Goal: Task Accomplishment & Management: Complete application form

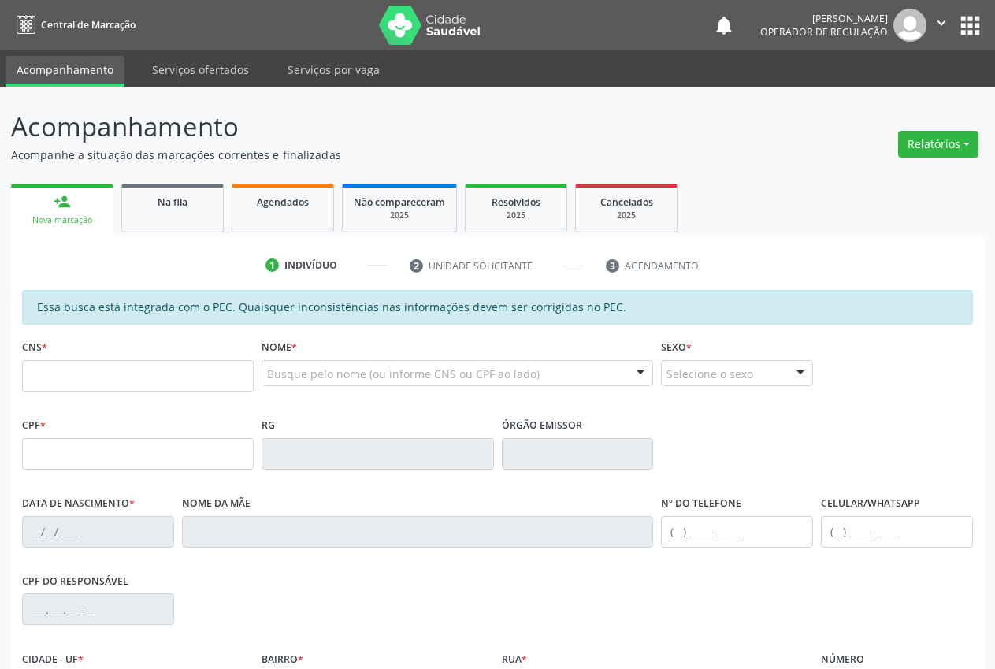
scroll to position [110, 0]
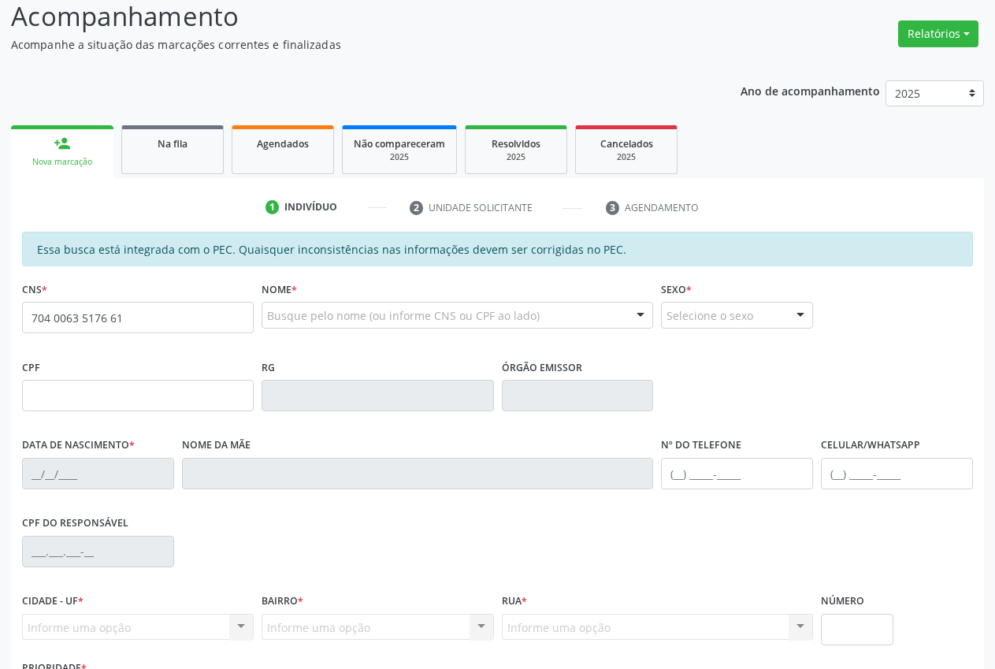
click at [101, 316] on input "704 0063 5176 61" at bounding box center [138, 318] width 232 height 32
type input "704 0063 5173 7661"
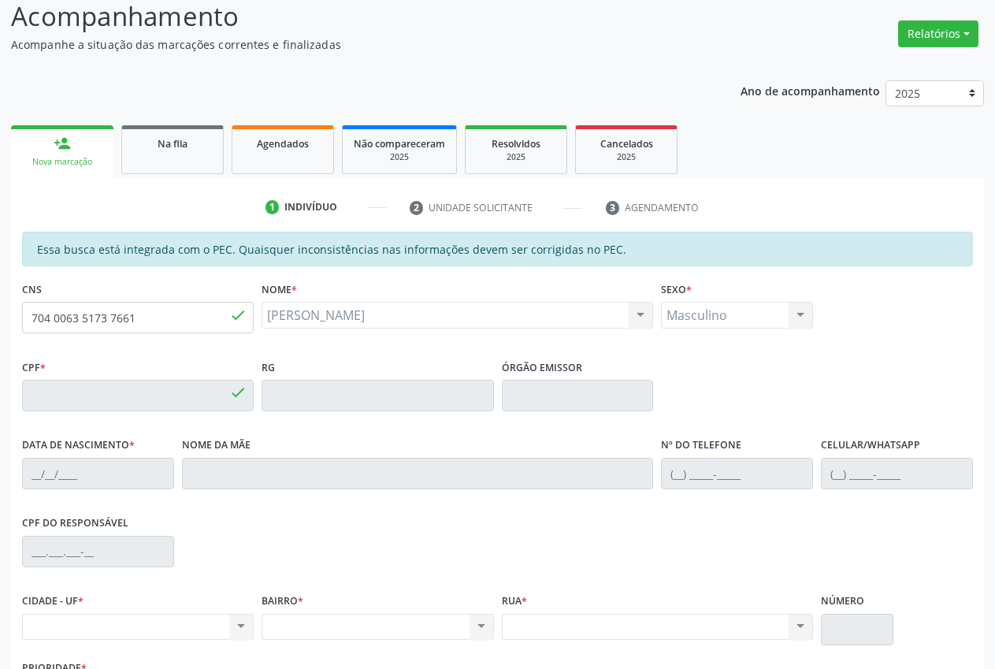
type input "034.981.604-27"
type input "[DATE]"
type input "Edite Perptua Rodrigues"
type input "[PHONE_NUMBER]"
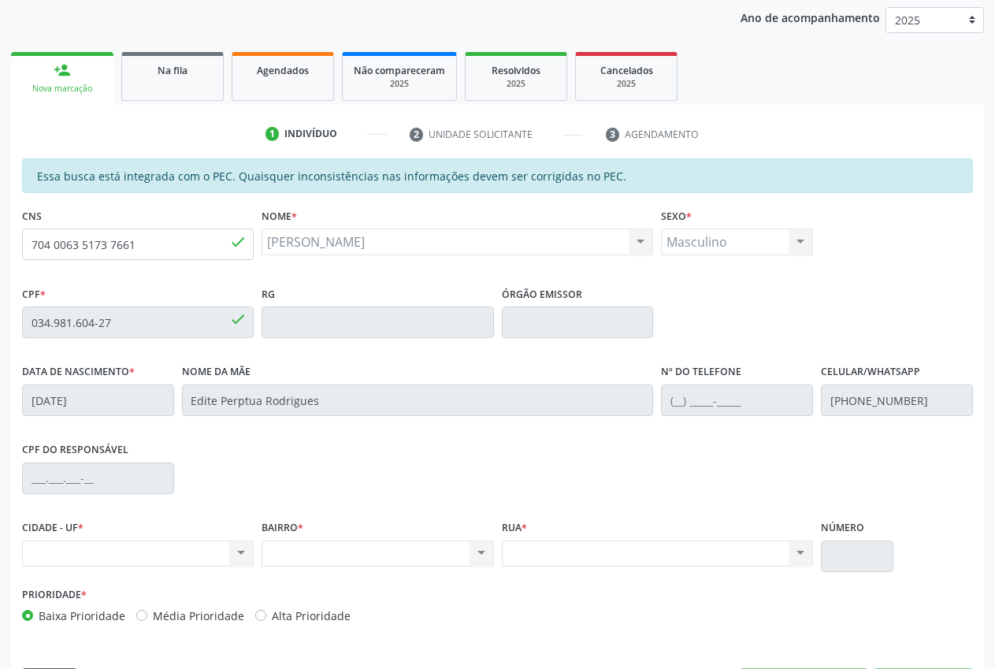
scroll to position [231, 0]
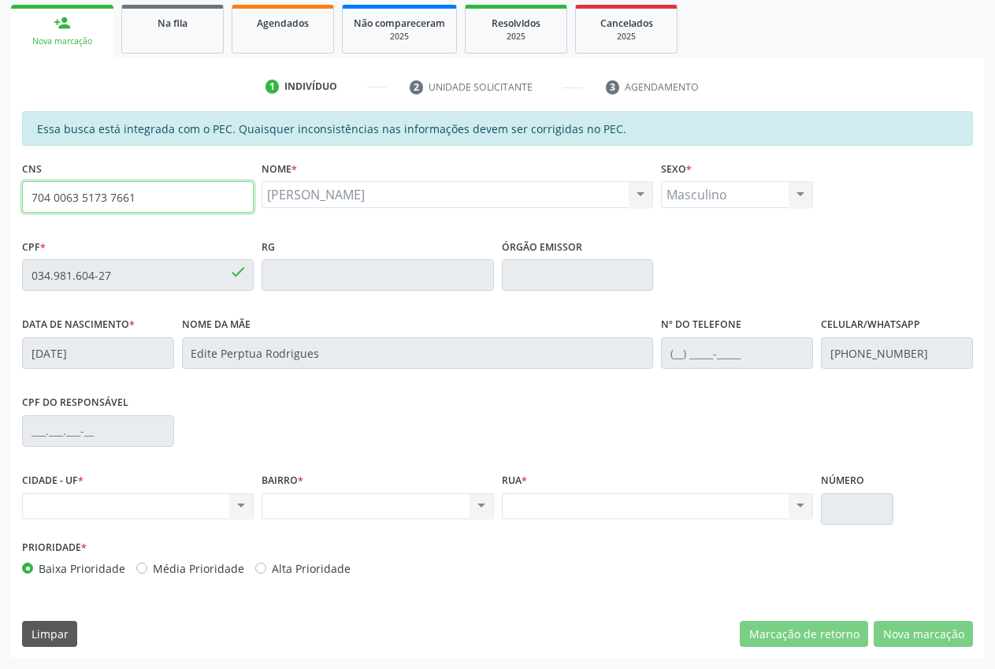
drag, startPoint x: 169, startPoint y: 200, endPoint x: 24, endPoint y: 200, distance: 145.8
click at [9, 201] on div "Acompanhamento Acompanhe a situação das marcações correntes e finalizadas Relat…" at bounding box center [497, 262] width 995 height 813
drag, startPoint x: 444, startPoint y: 207, endPoint x: 256, endPoint y: 189, distance: 189.2
click at [256, 189] on div "CNS 704 0063 5173 7661 done Nome * Adao Goncalo Rodrigues Adao Goncalo Rodrigue…" at bounding box center [497, 196] width 959 height 78
copy div "done Nome * Adao Goncalo Rodrigues"
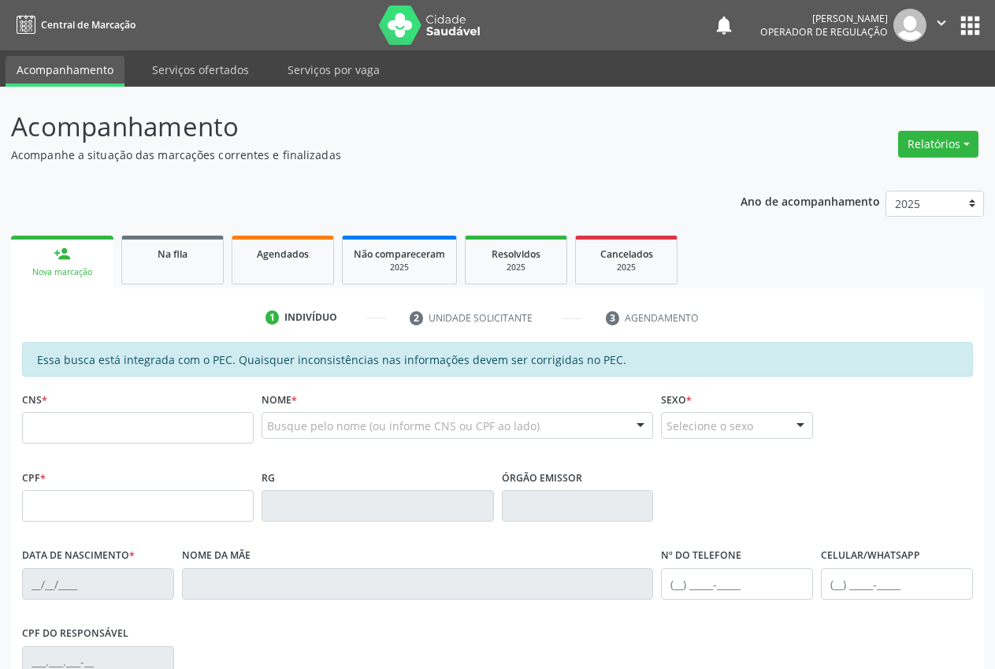
click at [71, 372] on div "Essa busca está integrada com o PEC. Quaisquer inconsistências nas informações …" at bounding box center [497, 359] width 951 height 35
click at [87, 424] on input "text" at bounding box center [138, 428] width 232 height 32
paste input "704 0063 5173 7661"
type input "704 0063 5173 7661"
type input "034.981.604-27"
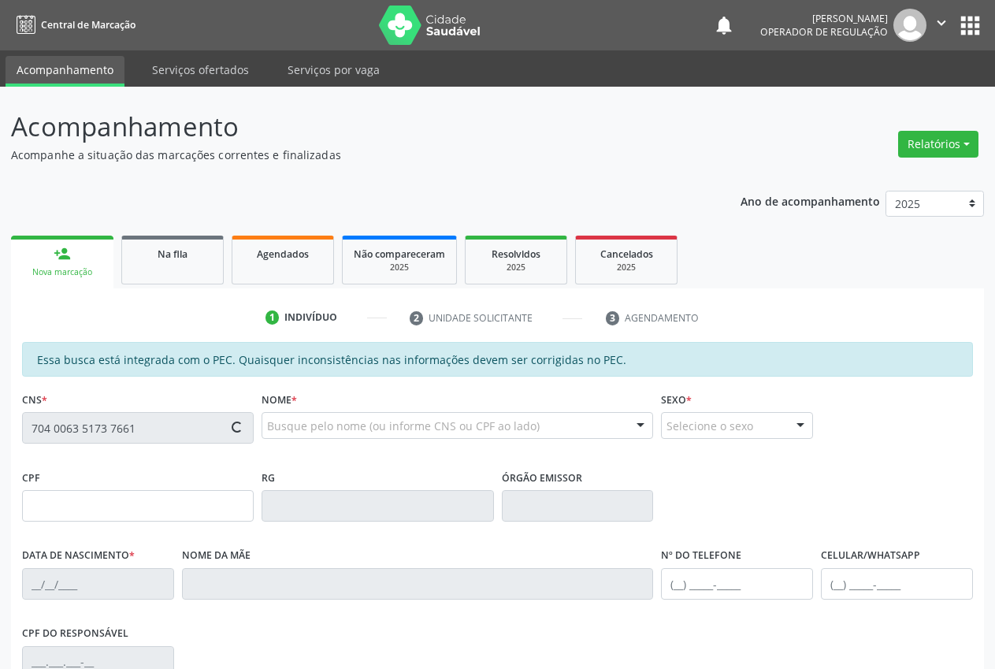
type input "[DATE]"
type input "Edite Perptua Rodrigues"
type input "[PHONE_NUMBER]"
type input "S/N"
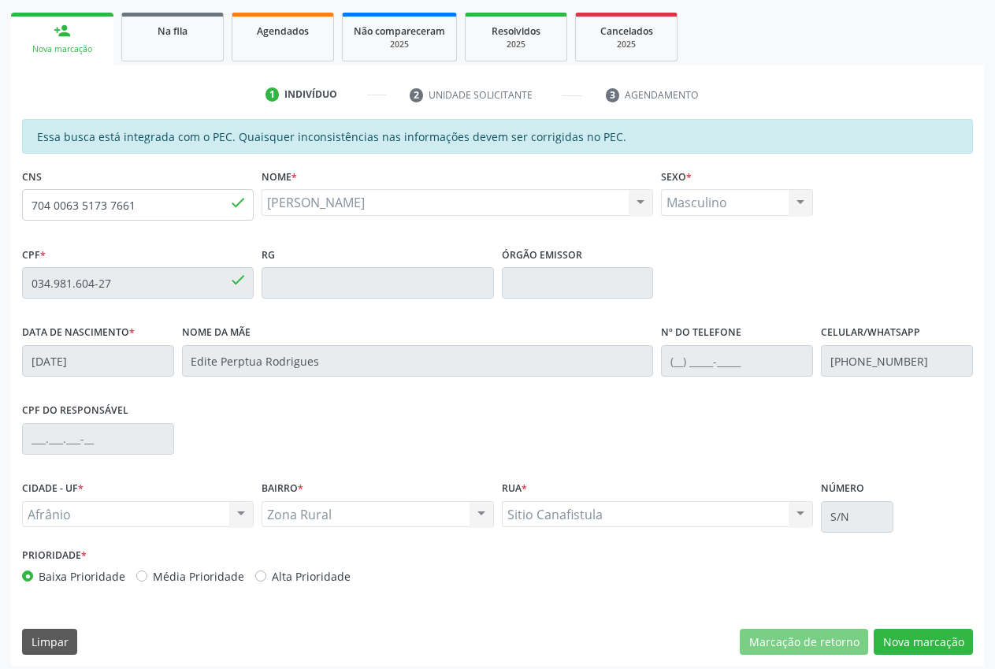
scroll to position [231, 0]
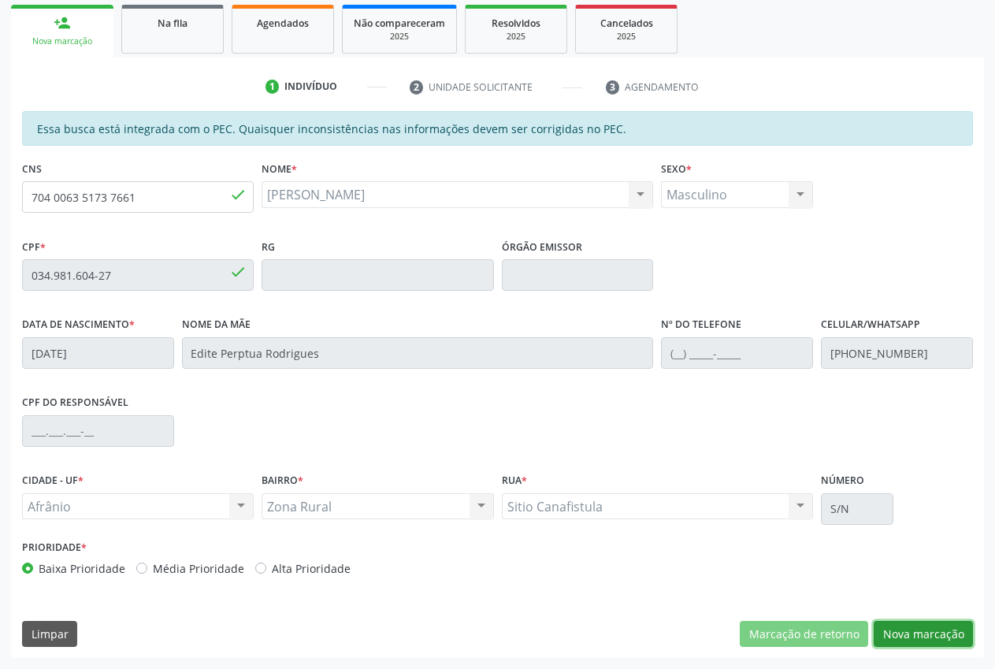
click at [909, 638] on button "Nova marcação" at bounding box center [923, 634] width 99 height 27
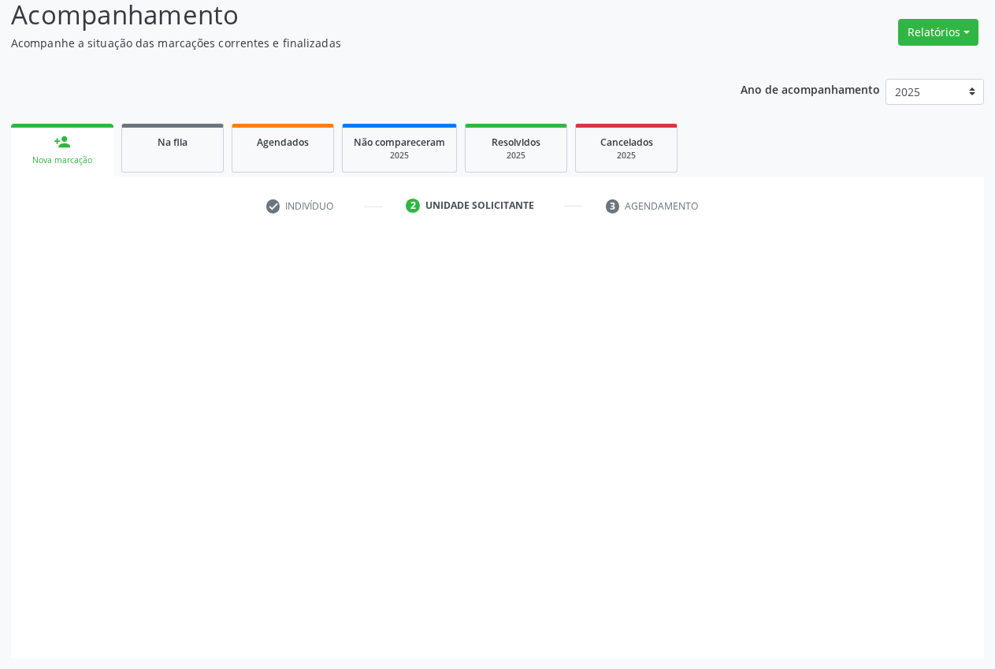
scroll to position [112, 0]
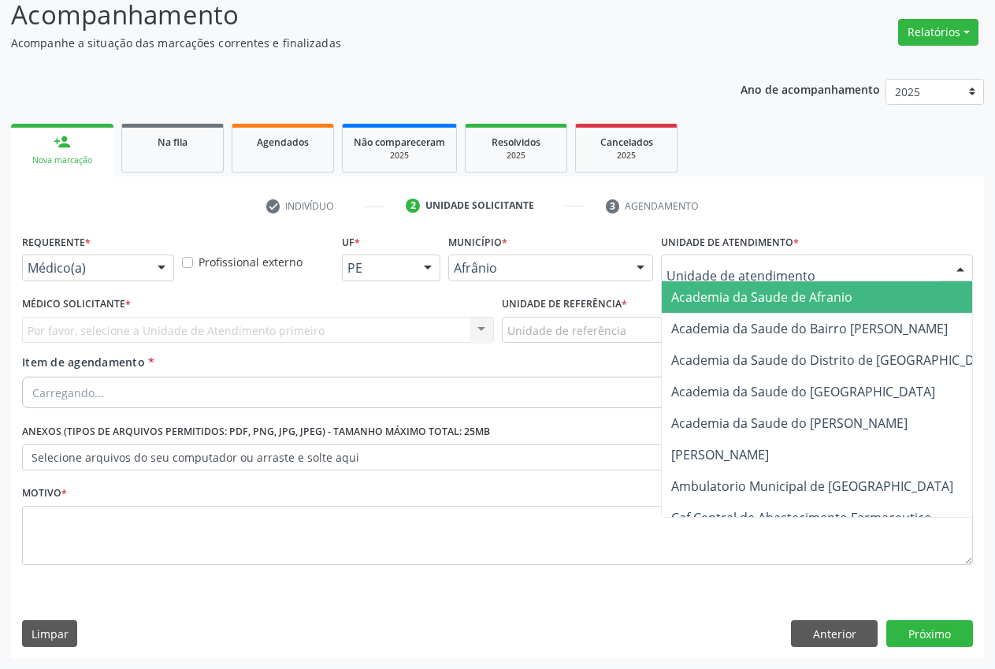
click at [803, 262] on div at bounding box center [817, 268] width 312 height 27
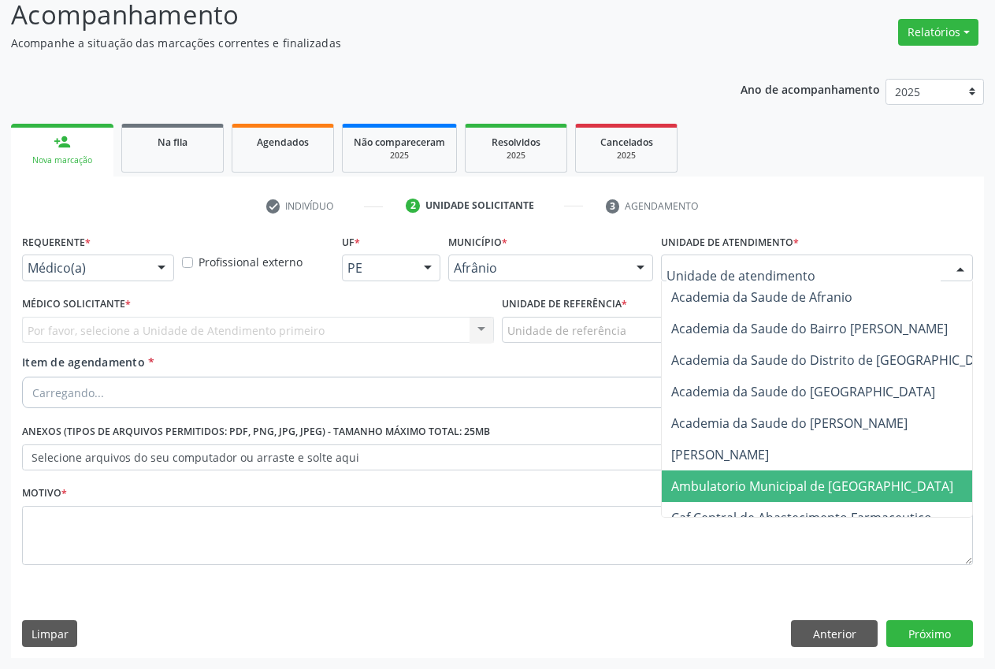
click at [749, 486] on span "Ambulatorio Municipal de [GEOGRAPHIC_DATA]" at bounding box center [812, 486] width 282 height 17
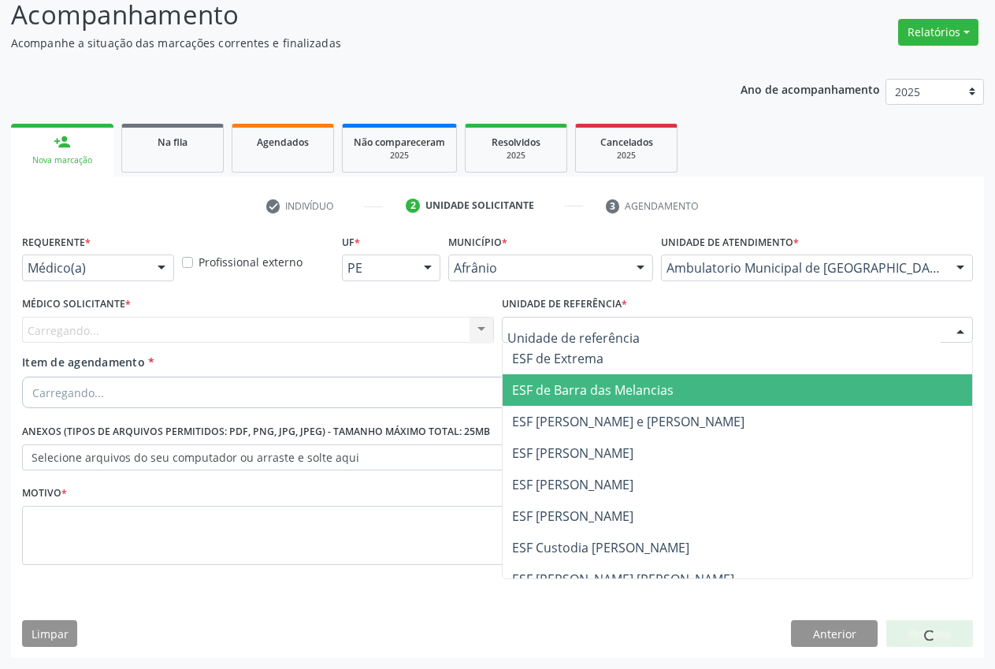
click at [609, 405] on span "ESF de Barra das Melancias" at bounding box center [738, 390] width 470 height 32
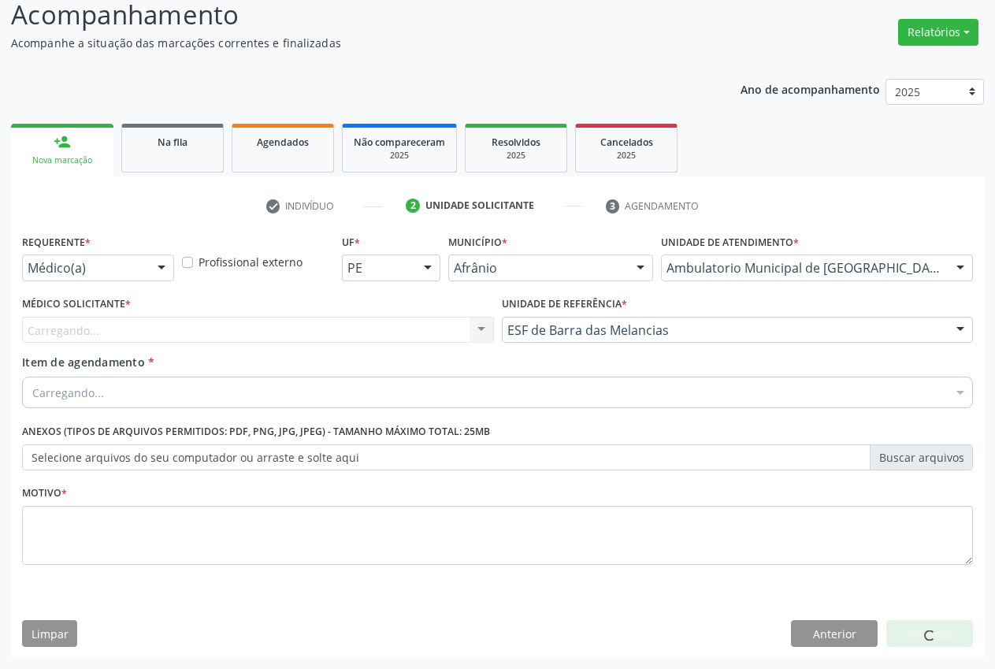
drag, startPoint x: 310, startPoint y: 326, endPoint x: 304, endPoint y: 333, distance: 8.4
click at [309, 326] on div "Carregando... Nenhum resultado encontrado para: " " Não há nenhuma opção para s…" at bounding box center [258, 330] width 472 height 27
click at [292, 333] on div "Carregando... Nenhum resultado encontrado para: " " Não há nenhuma opção para s…" at bounding box center [258, 330] width 472 height 27
click at [292, 332] on div "Carregando... Nenhum resultado encontrado para: " " Não há nenhuma opção para s…" at bounding box center [258, 330] width 472 height 27
click at [293, 330] on div "Carregando... Nenhum resultado encontrado para: " " Não há nenhuma opção para s…" at bounding box center [258, 330] width 472 height 27
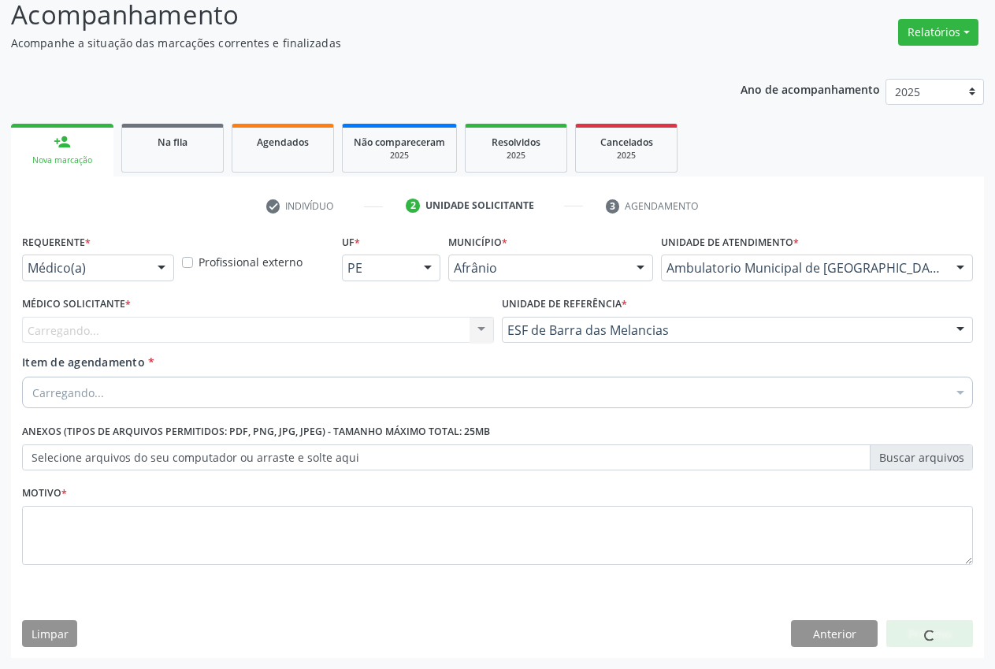
click at [296, 329] on div "Carregando... Nenhum resultado encontrado para: " " Não há nenhuma opção para s…" at bounding box center [258, 330] width 472 height 27
click at [309, 330] on div "Carregando... Nenhum resultado encontrado para: " " Não há nenhuma opção para s…" at bounding box center [258, 330] width 472 height 27
click at [344, 329] on div "Carregando... Nenhum resultado encontrado para: " " Não há nenhuma opção para s…" at bounding box center [258, 330] width 472 height 27
click at [342, 328] on div "Carregando... Nenhum resultado encontrado para: " " Não há nenhuma opção para s…" at bounding box center [258, 330] width 472 height 27
click at [328, 328] on div "Carregando... Nenhum resultado encontrado para: " " Não há nenhuma opção para s…" at bounding box center [258, 330] width 472 height 27
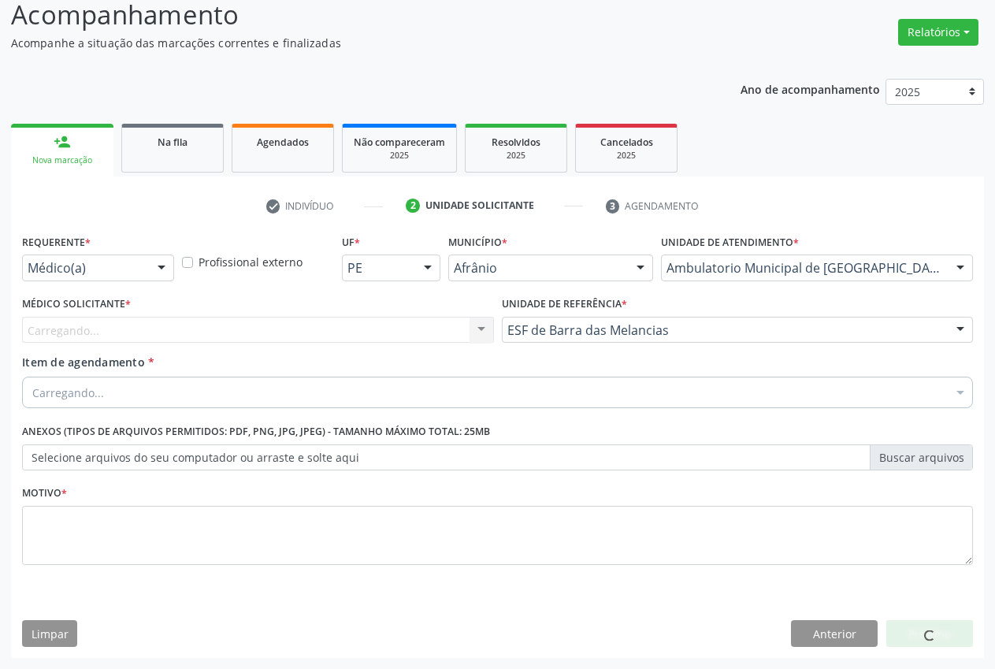
click at [311, 328] on div "Carregando... Nenhum resultado encontrado para: " " Não há nenhuma opção para s…" at bounding box center [258, 330] width 472 height 27
click at [164, 327] on div "Carregando... Nenhum resultado encontrado para: " " Não há nenhuma opção para s…" at bounding box center [258, 330] width 472 height 27
click at [143, 328] on div "Carregando... Nenhum resultado encontrado para: " " Não há nenhuma opção para s…" at bounding box center [258, 330] width 472 height 27
click at [138, 329] on div "Carregando... Nenhum resultado encontrado para: " " Não há nenhuma opção para s…" at bounding box center [258, 330] width 472 height 27
click at [156, 331] on div "Carregando... Nenhum resultado encontrado para: " " Não há nenhuma opção para s…" at bounding box center [258, 330] width 472 height 27
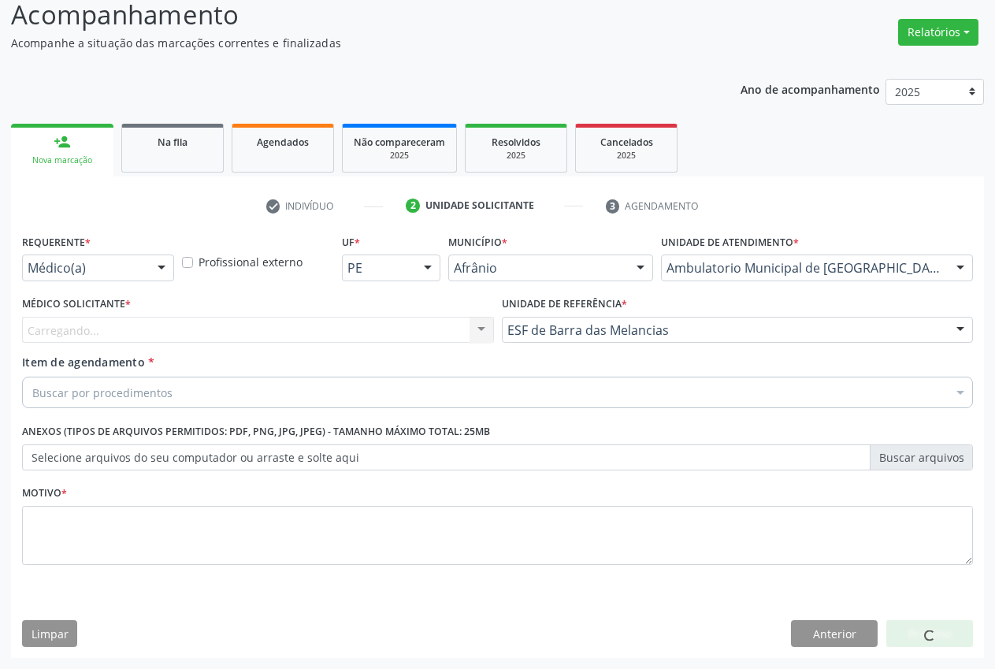
drag, startPoint x: 156, startPoint y: 331, endPoint x: 169, endPoint y: 328, distance: 13.8
click at [157, 331] on div "Carregando... Nenhum resultado encontrado para: " " Não há nenhuma opção para s…" at bounding box center [258, 330] width 472 height 27
click at [169, 328] on div at bounding box center [258, 330] width 472 height 27
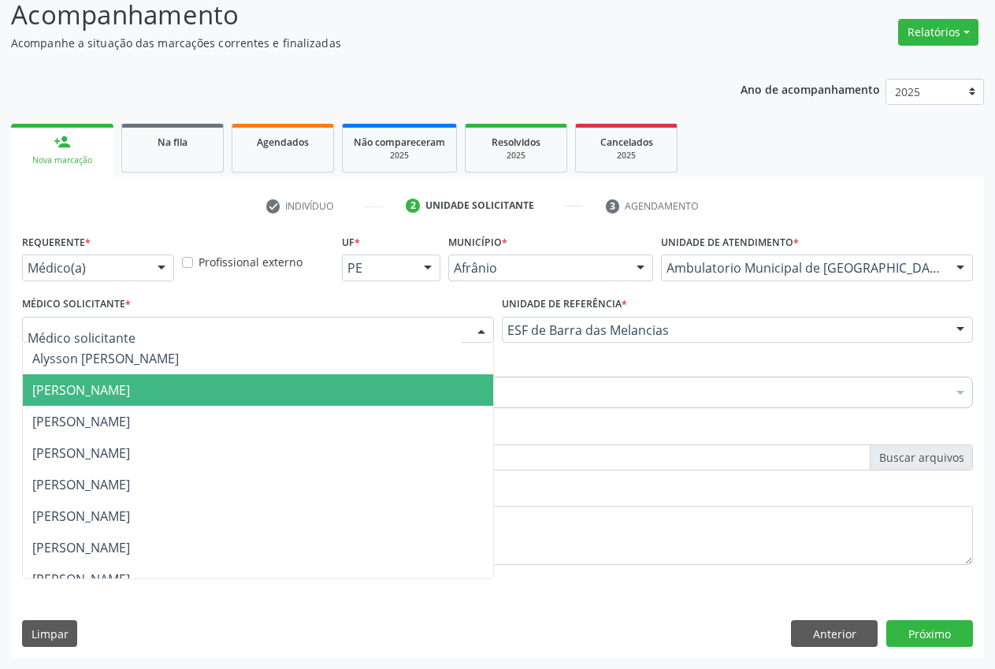
click at [130, 396] on span "[PERSON_NAME]" at bounding box center [81, 389] width 98 height 17
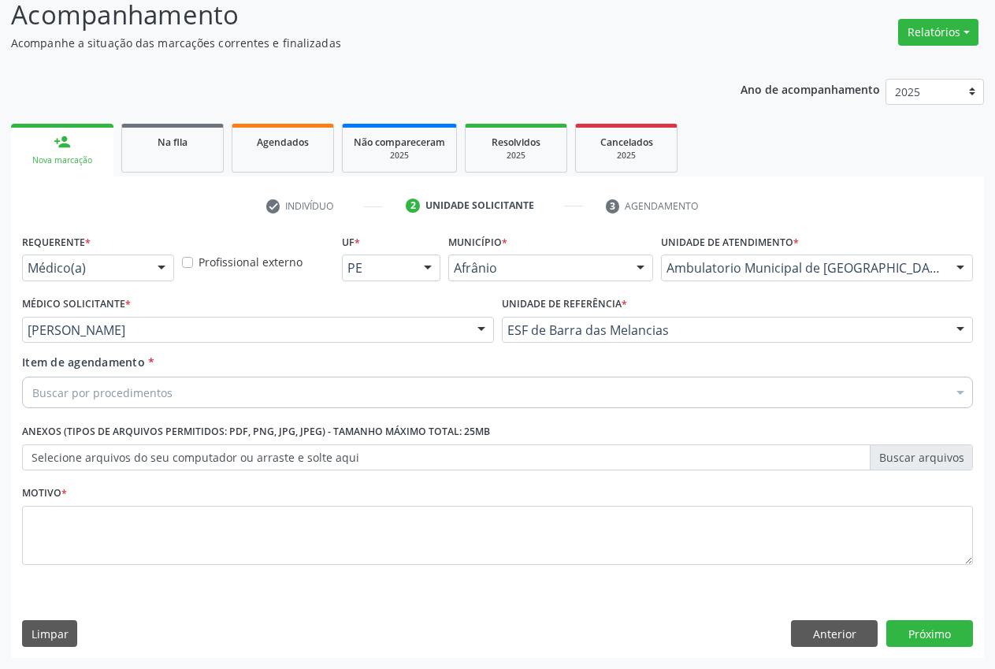
click at [195, 389] on div "Buscar por procedimentos" at bounding box center [497, 393] width 951 height 32
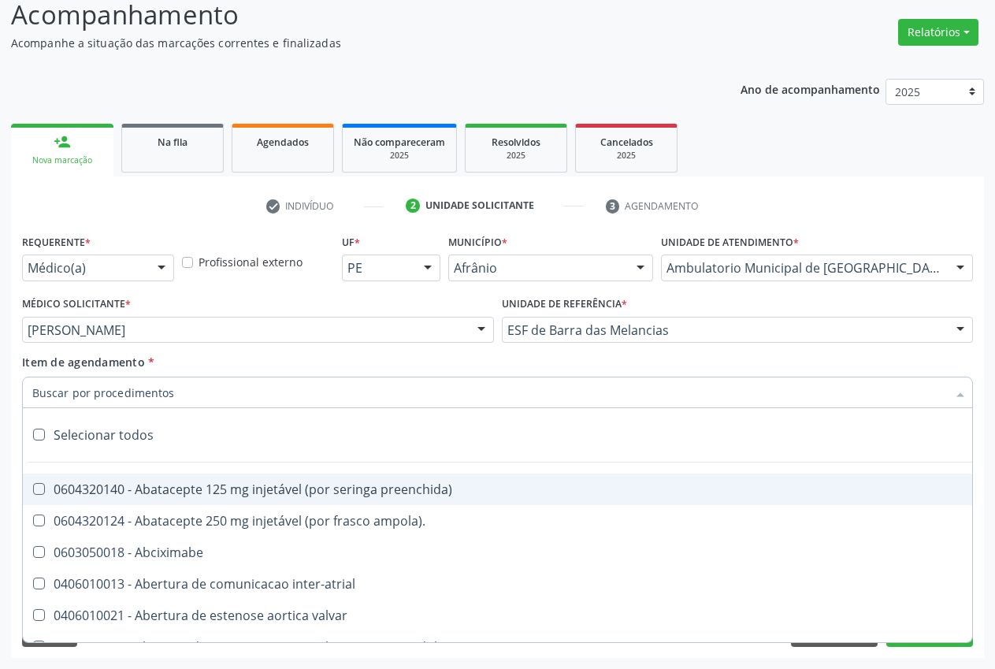
click at [161, 389] on input "Item de agendamento *" at bounding box center [489, 393] width 915 height 32
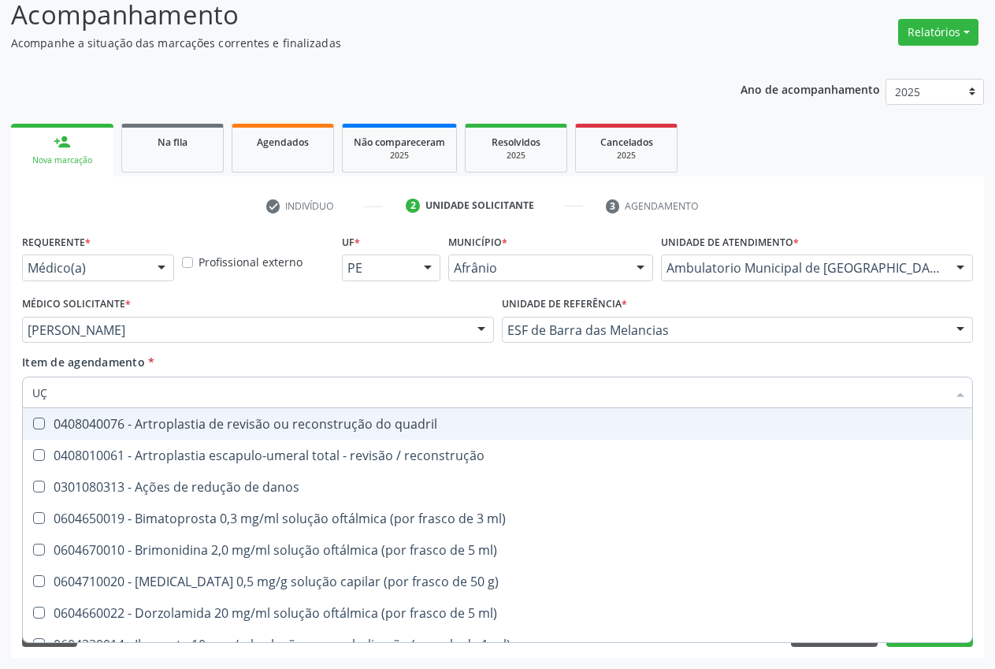
type input "U"
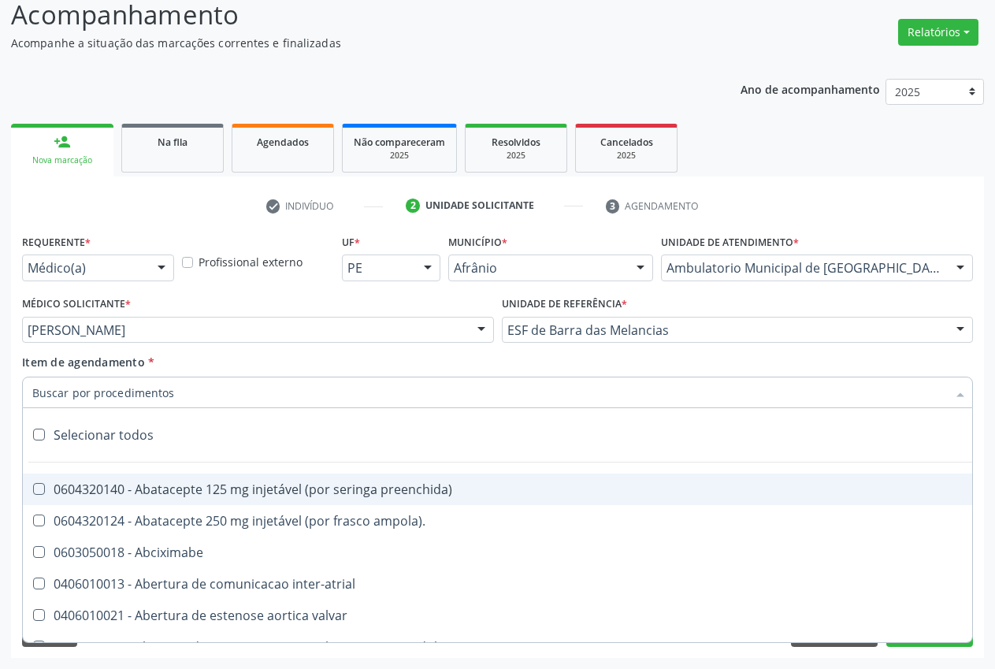
click at [788, 149] on ul "person_add Nova marcação Na fila Agendados Não compareceram 2025 Resolvidos 202…" at bounding box center [497, 148] width 973 height 57
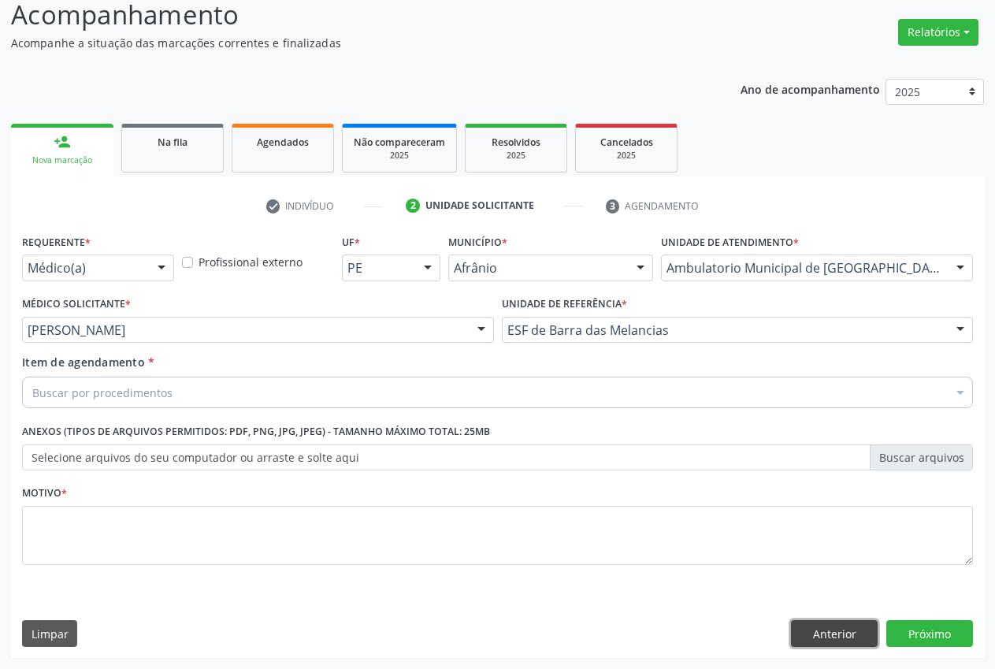
click at [846, 641] on button "Anterior" at bounding box center [834, 633] width 87 height 27
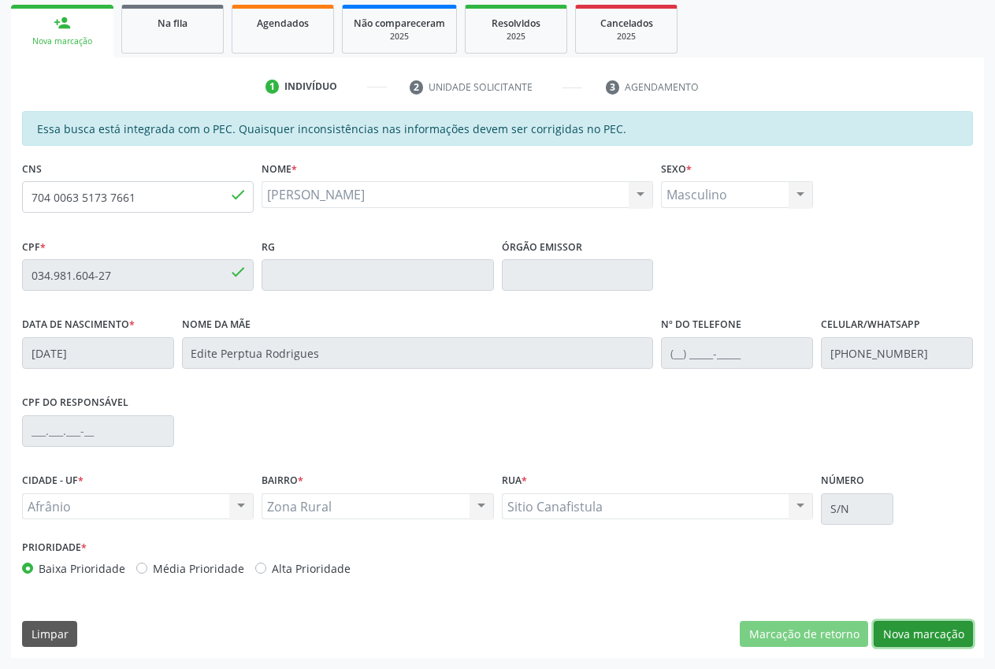
click at [938, 632] on button "Nova marcação" at bounding box center [923, 634] width 99 height 27
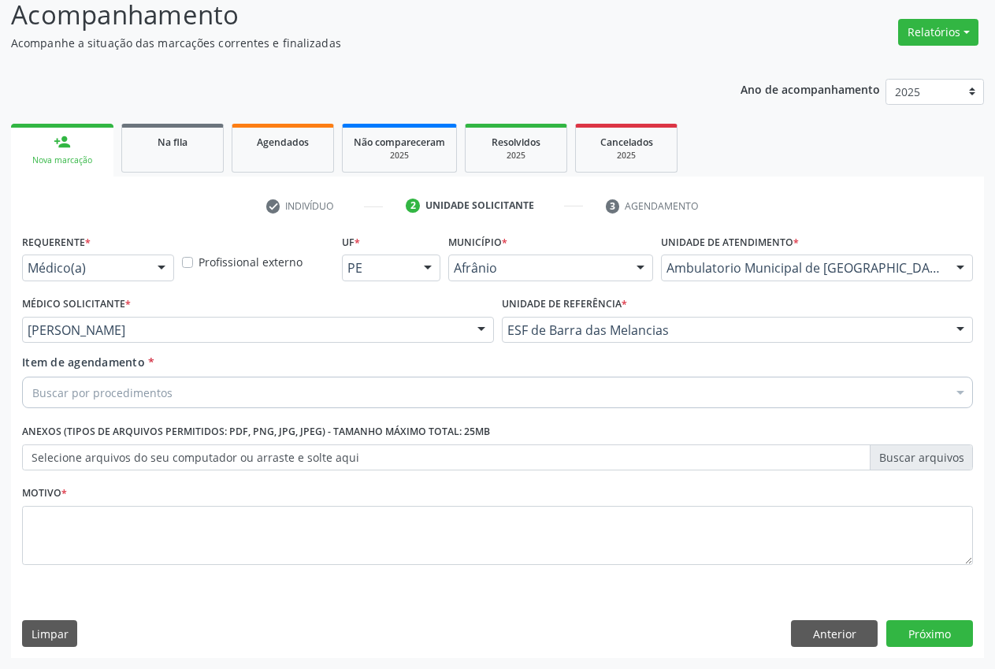
click at [244, 391] on div "Buscar por procedimentos" at bounding box center [497, 393] width 951 height 32
click at [151, 385] on input "Item de agendamento *" at bounding box center [489, 393] width 915 height 32
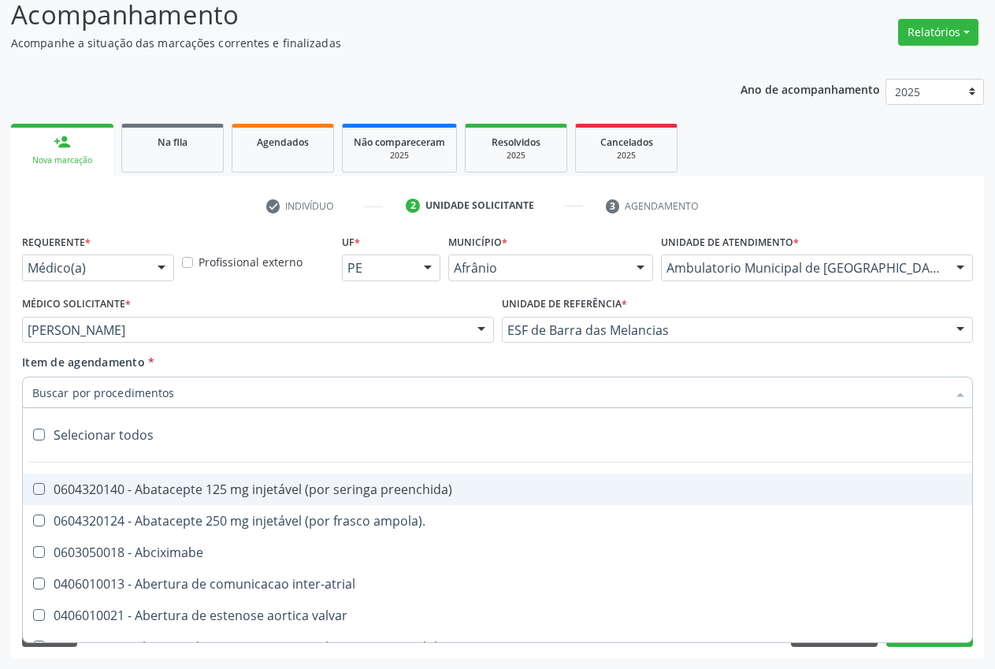
click at [142, 389] on input "Item de agendamento *" at bounding box center [489, 393] width 915 height 32
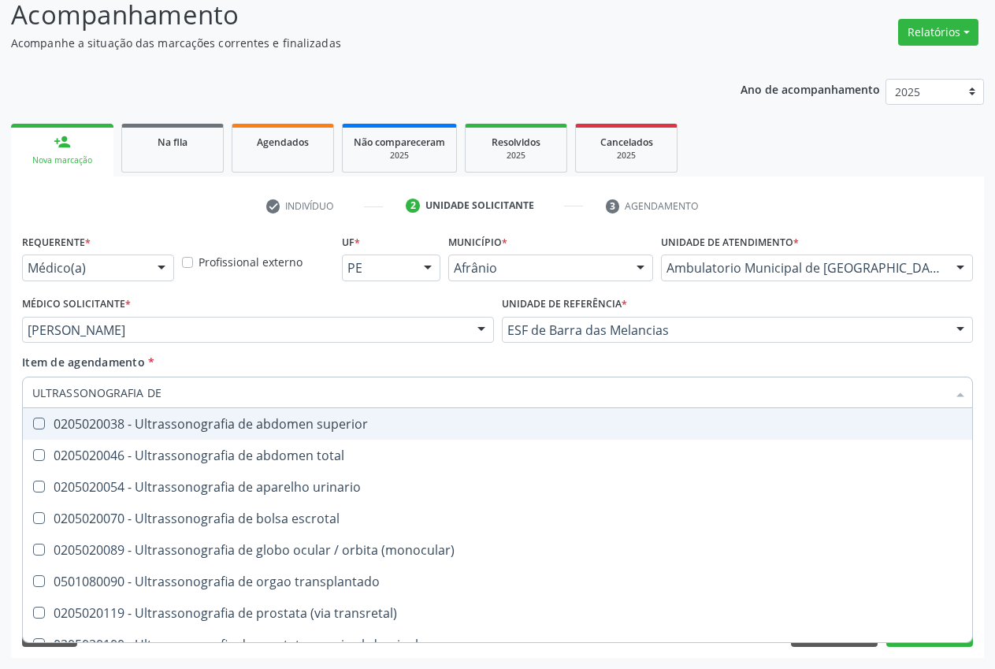
type input "ULTRASSONOGRAFIA DE"
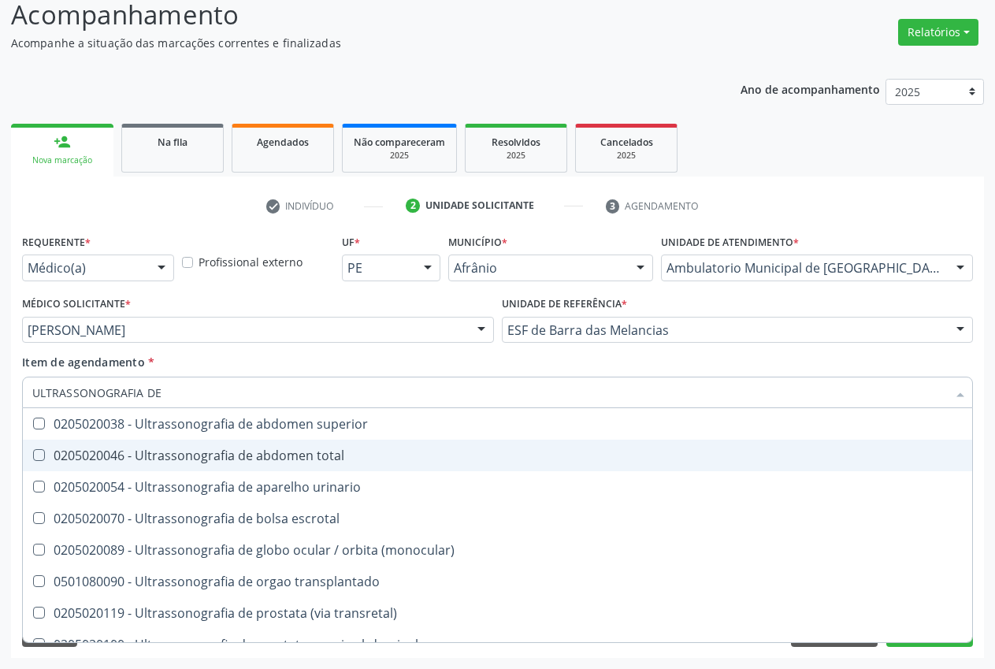
click at [212, 456] on div "0205020046 - Ultrassonografia de abdomen total" at bounding box center [497, 455] width 931 height 13
checkbox total "true"
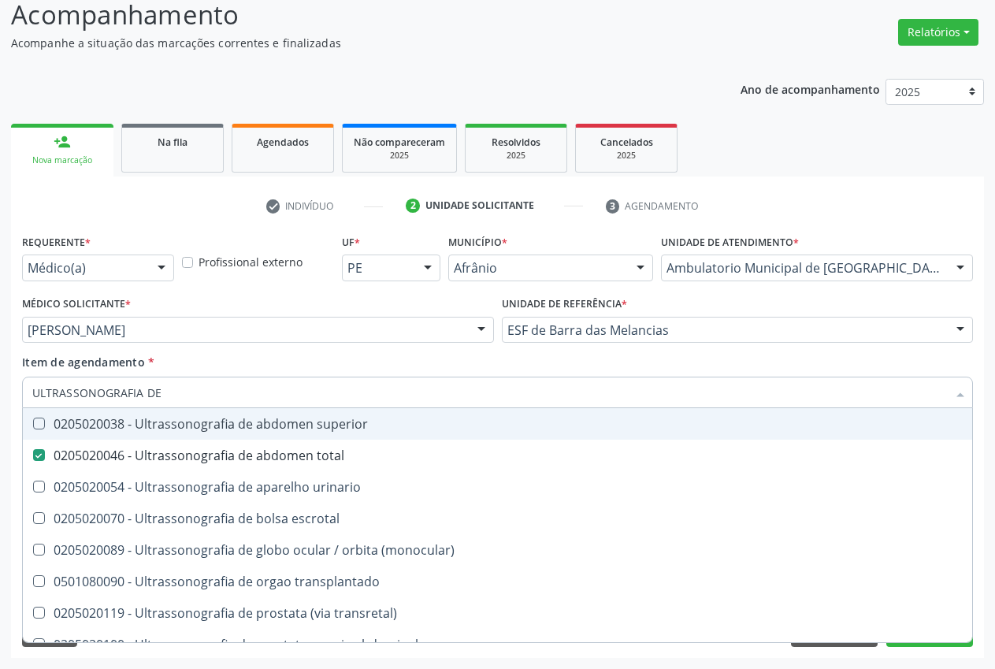
click at [976, 368] on div "Item de agendamento * ULTRASSONOGRAFIA DE Desfazer seleção 0205020038 - Ultrass…" at bounding box center [497, 384] width 959 height 61
click at [965, 371] on div "Item de agendamento * ULTRASSONOGRAFIA DE Desfazer seleção 0205020038 - Ultrass…" at bounding box center [497, 379] width 951 height 50
click at [959, 360] on div "Item de agendamento * ULTRASSONOGRAFIA DE Desfazer seleção 0205020038 - Ultrass…" at bounding box center [497, 379] width 951 height 50
click at [952, 350] on div "Unidade de referência * ESF de Barra das Melancias ESF de Extrema ESF de Barra …" at bounding box center [738, 322] width 480 height 61
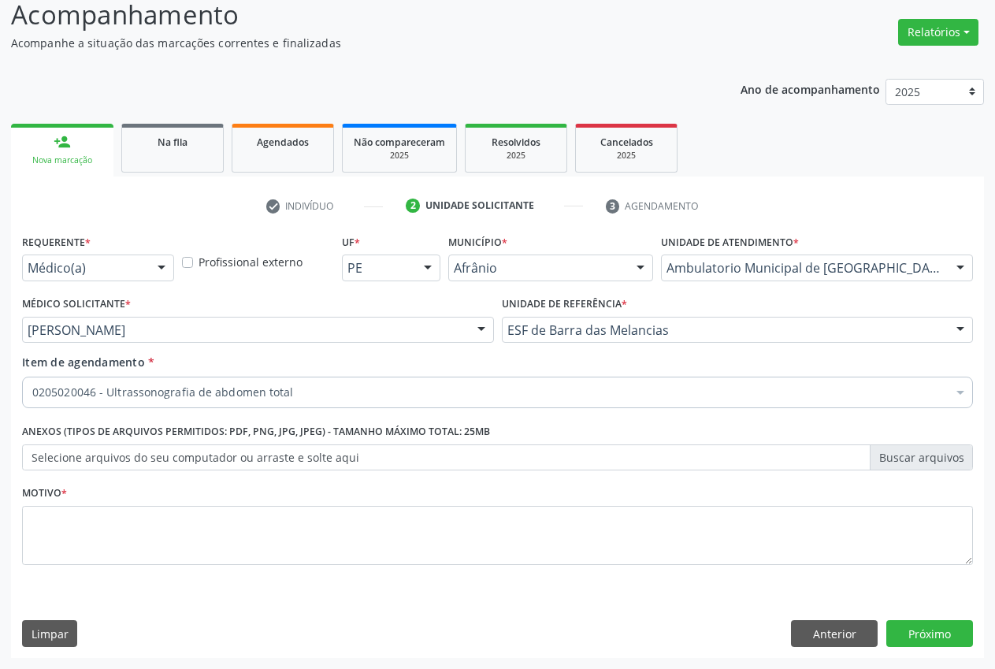
drag, startPoint x: 289, startPoint y: 497, endPoint x: 279, endPoint y: 504, distance: 12.5
click at [279, 504] on div "Motivo *" at bounding box center [497, 524] width 951 height 84
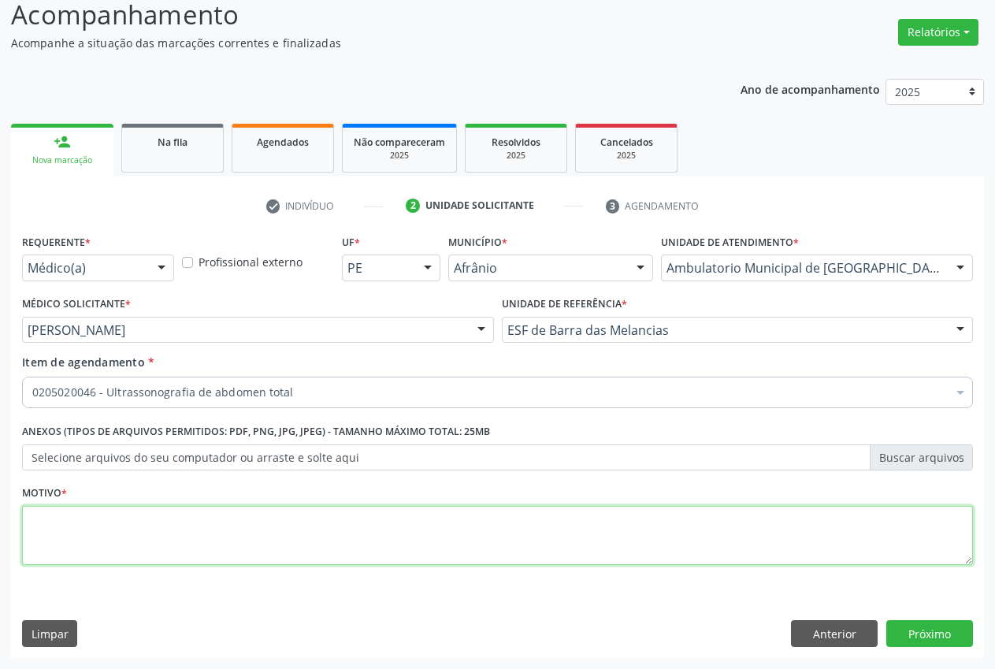
click at [261, 520] on textarea at bounding box center [497, 536] width 951 height 60
click at [255, 535] on textarea at bounding box center [497, 536] width 951 height 60
type textarea "."
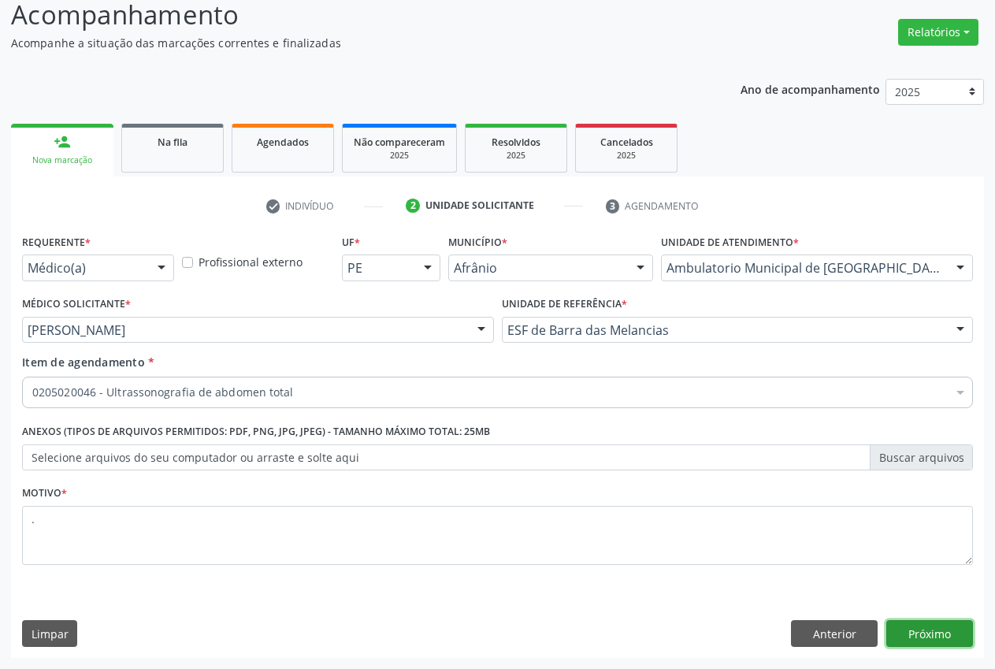
click at [933, 636] on button "Próximo" at bounding box center [930, 633] width 87 height 27
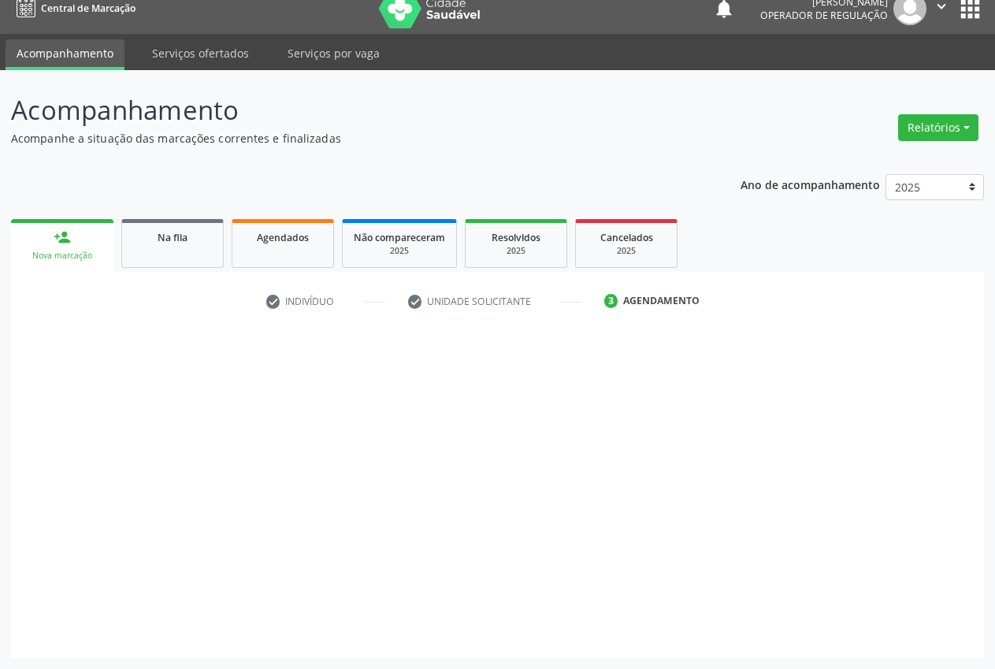
scroll to position [17, 0]
